Goal: Check status: Check status

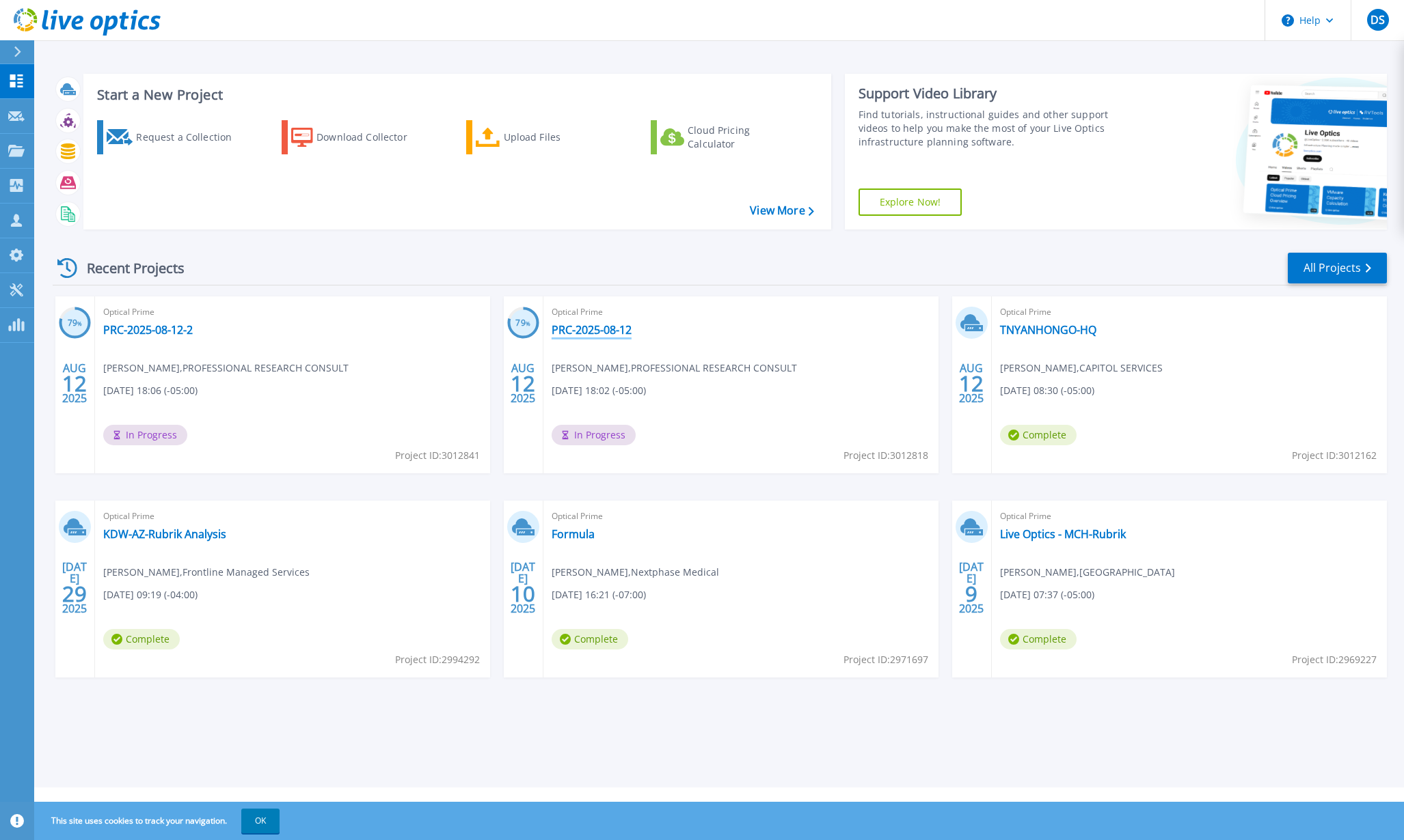
click at [605, 332] on link "PRC-2025-08-12" at bounding box center [591, 329] width 80 height 14
click at [170, 332] on link "PRC-2025-08-12-2" at bounding box center [148, 329] width 89 height 14
